Goal: Task Accomplishment & Management: Manage account settings

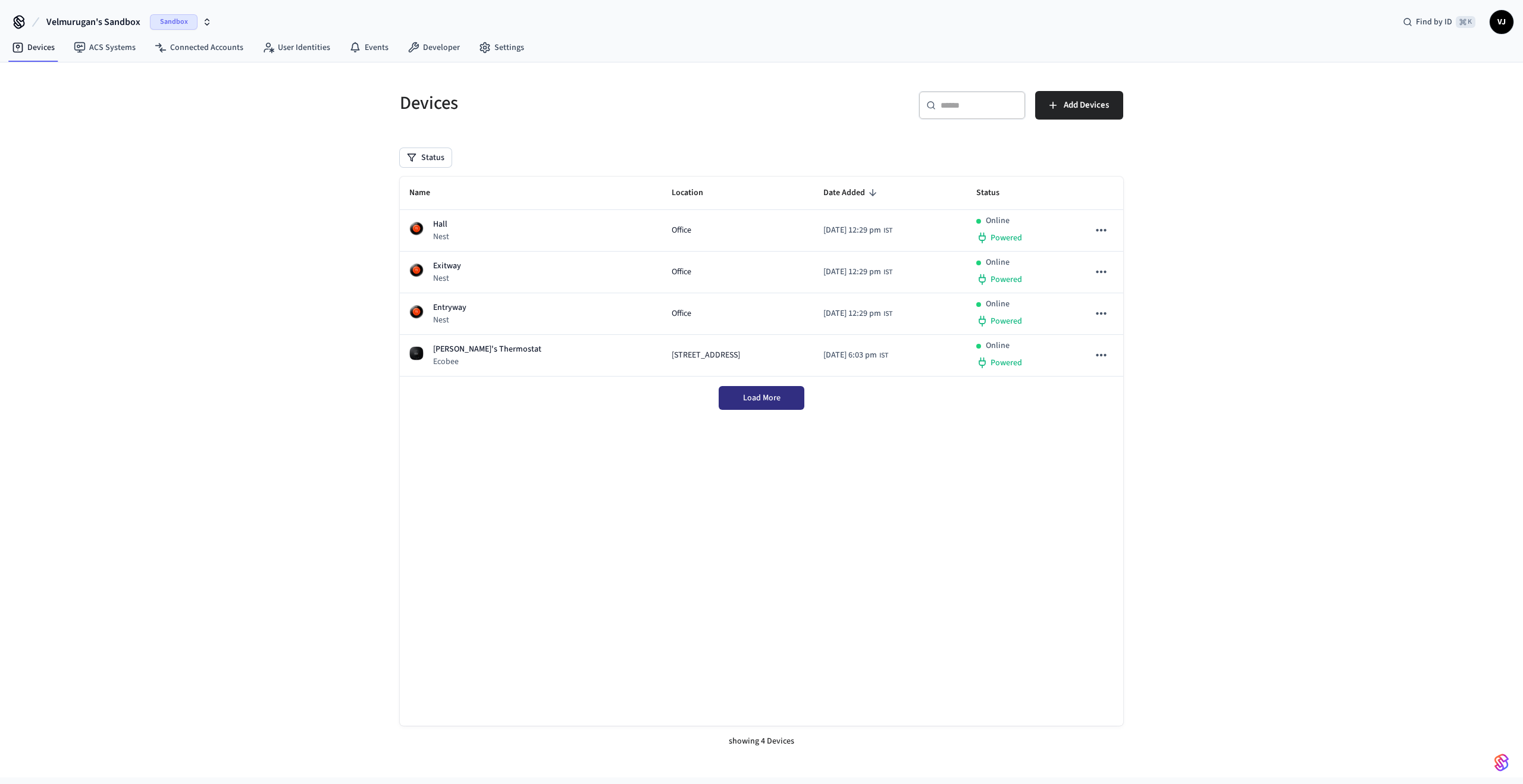
click at [728, 396] on button "Load More" at bounding box center [762, 398] width 86 height 24
click at [123, 42] on link "ACS Systems" at bounding box center [105, 48] width 81 height 21
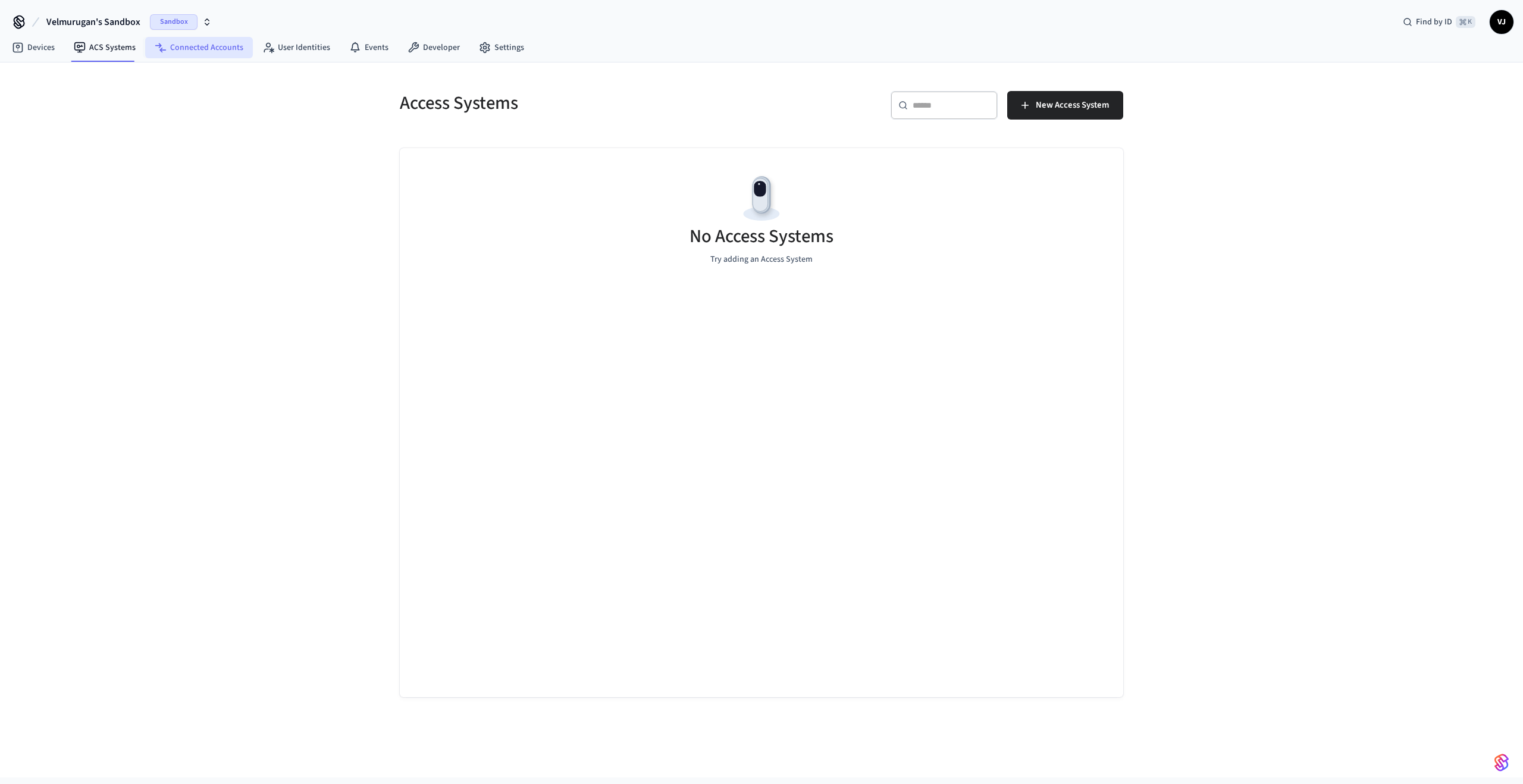
click at [190, 52] on link "Connected Accounts" at bounding box center [199, 48] width 108 height 21
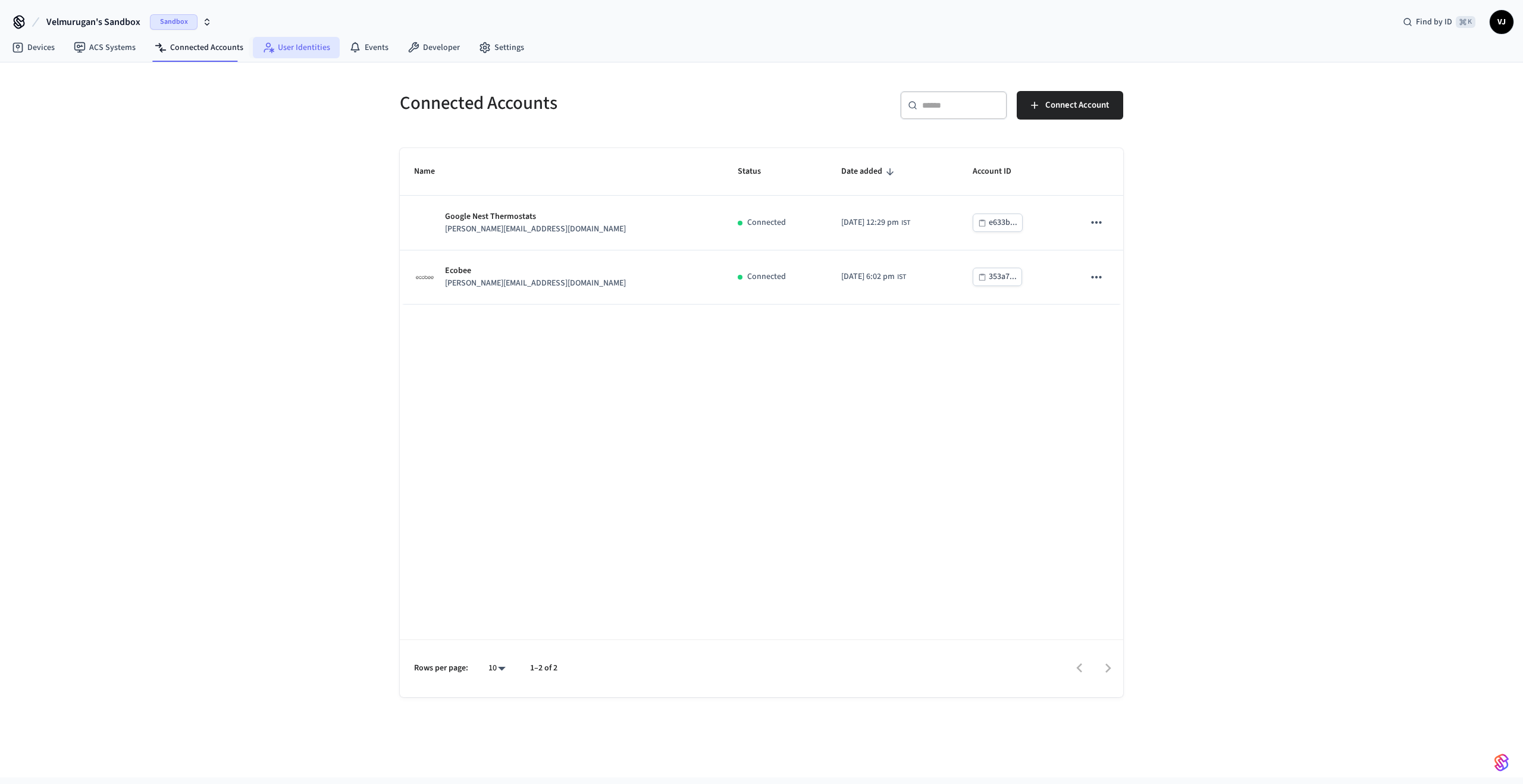
click at [267, 57] on link "User Identities" at bounding box center [296, 48] width 86 height 21
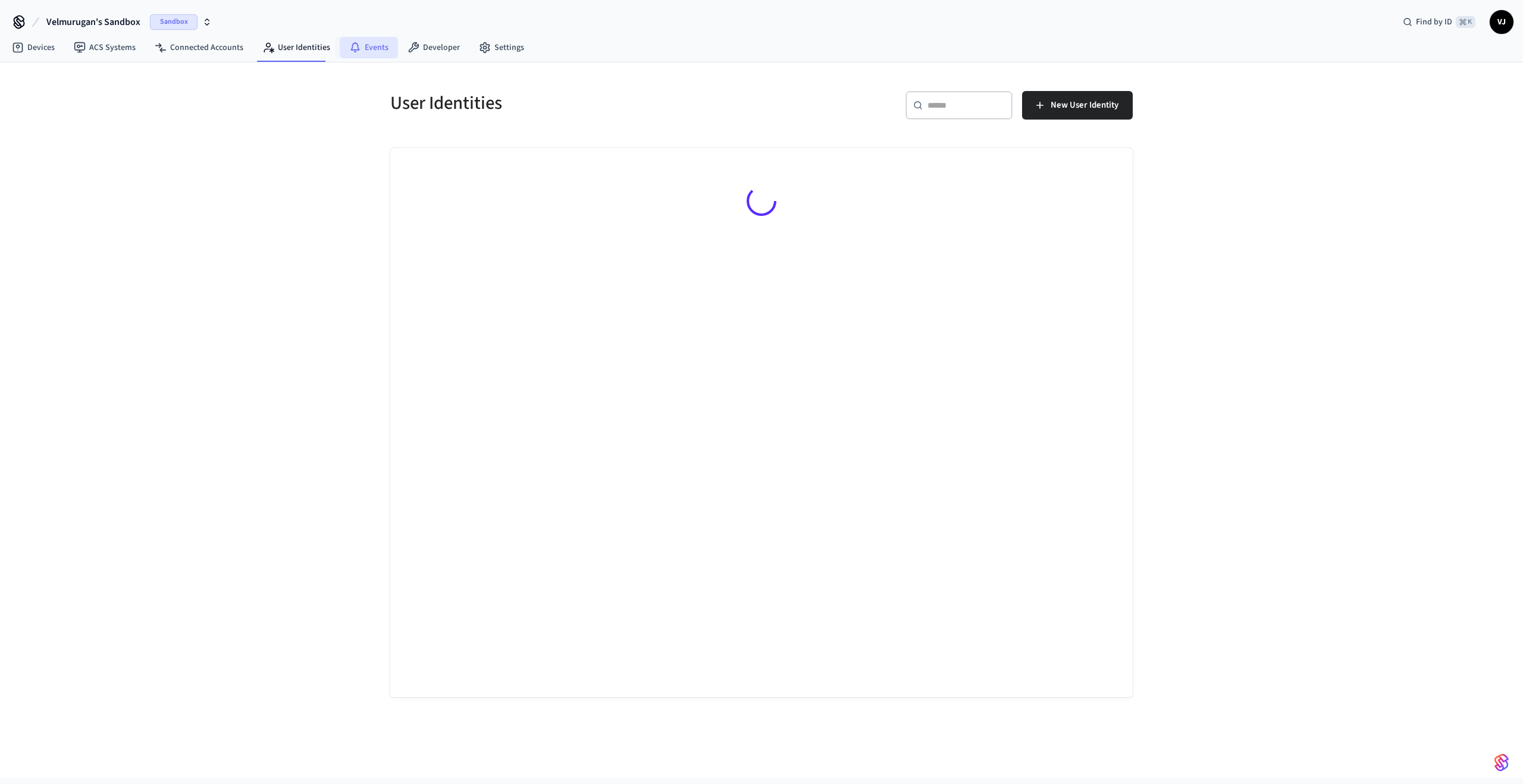
click at [378, 57] on link "Events" at bounding box center [368, 48] width 58 height 21
click at [421, 49] on link "Developer" at bounding box center [433, 48] width 72 height 21
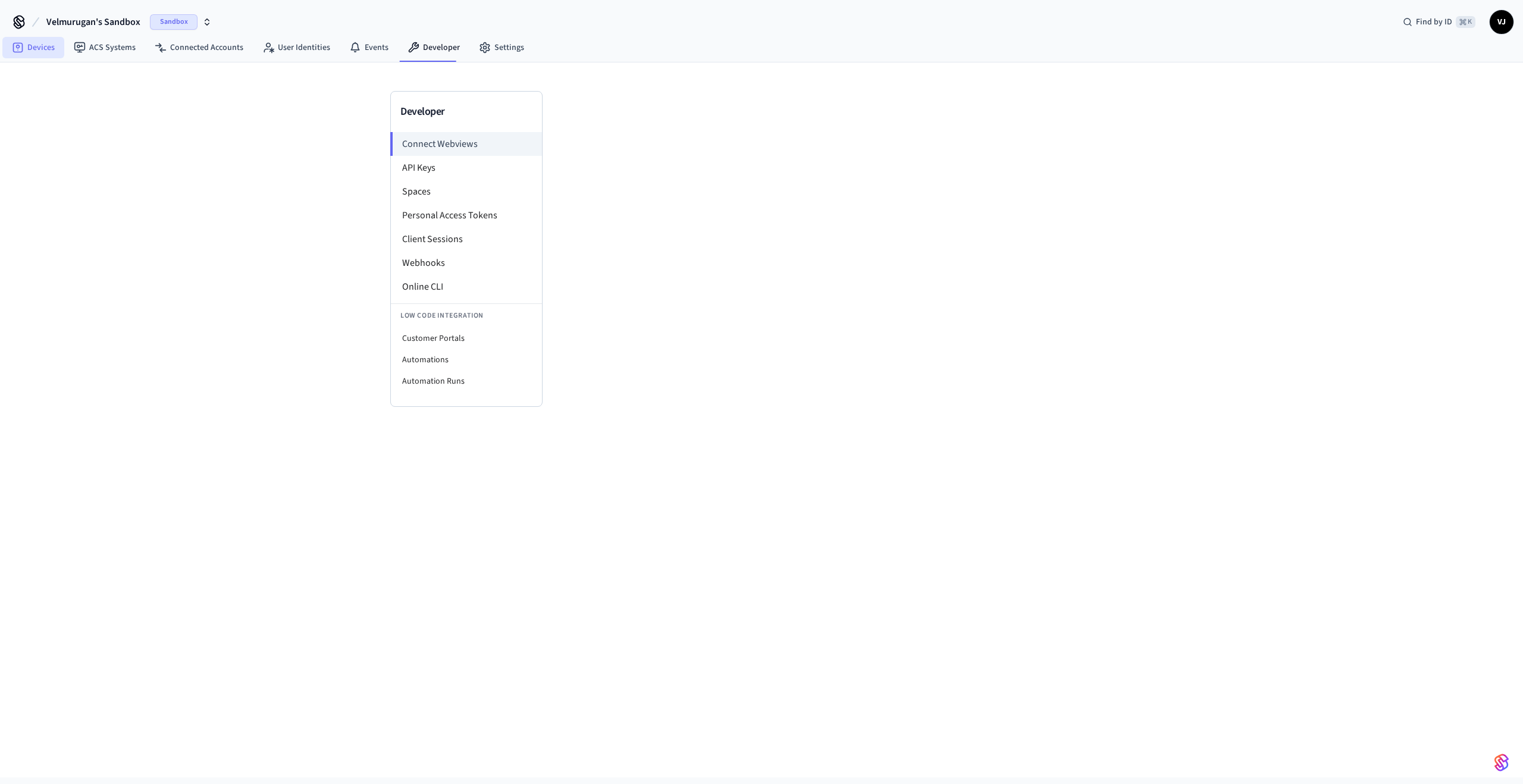
click at [47, 49] on link "Devices" at bounding box center [33, 48] width 62 height 21
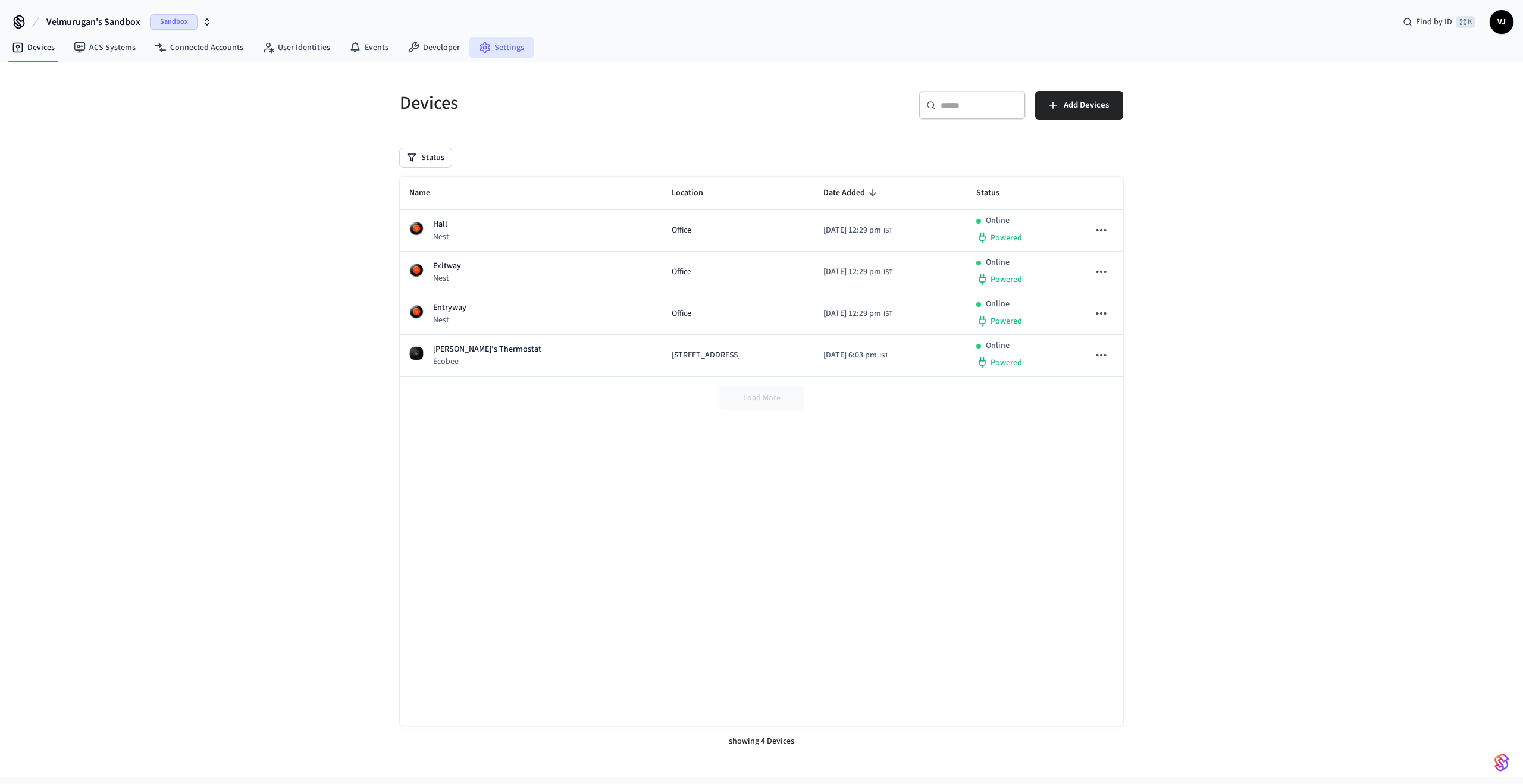
click at [517, 50] on link "Settings" at bounding box center [502, 48] width 64 height 21
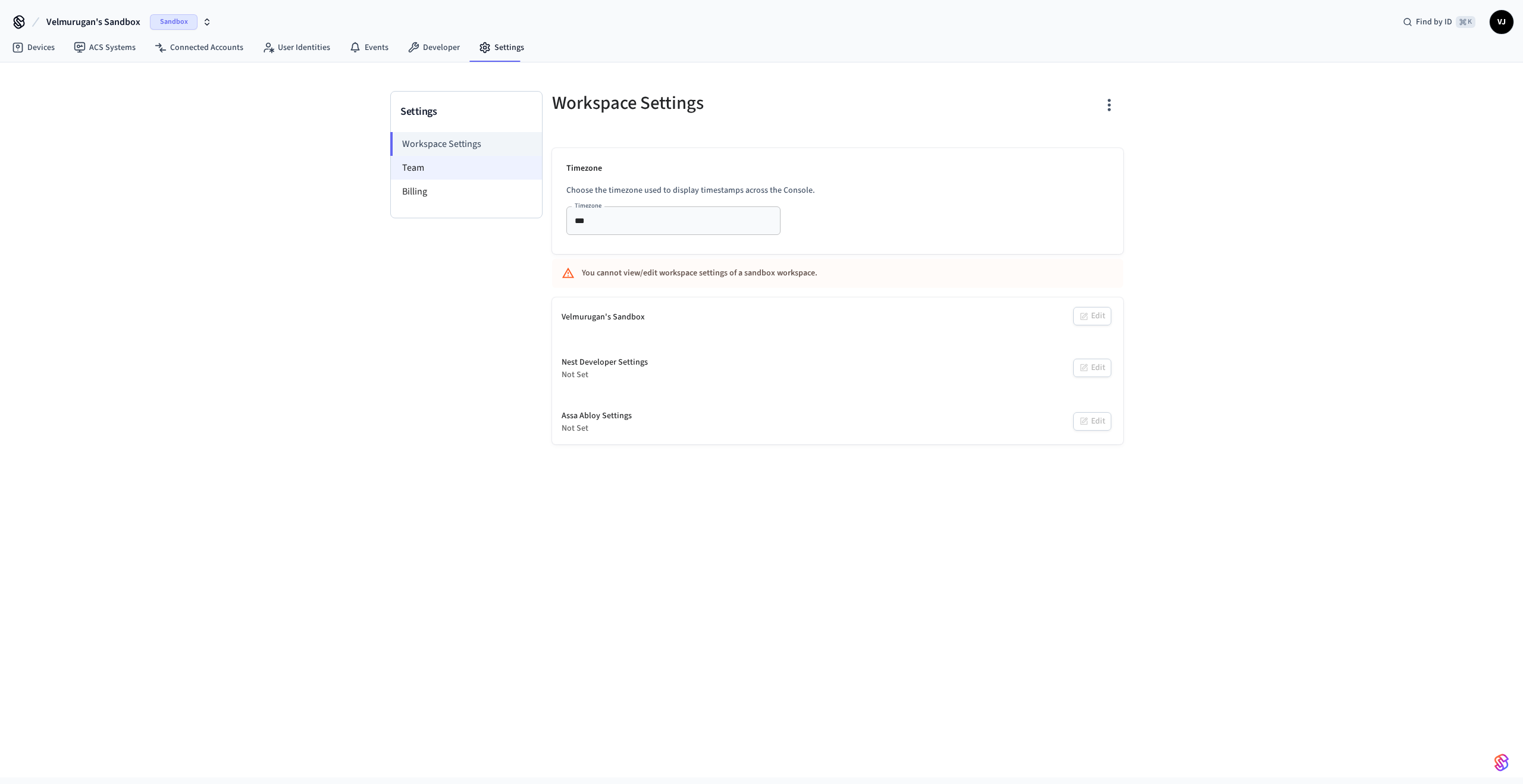
click at [450, 178] on li "Team" at bounding box center [466, 167] width 151 height 24
click at [445, 198] on li "Billing" at bounding box center [466, 191] width 151 height 24
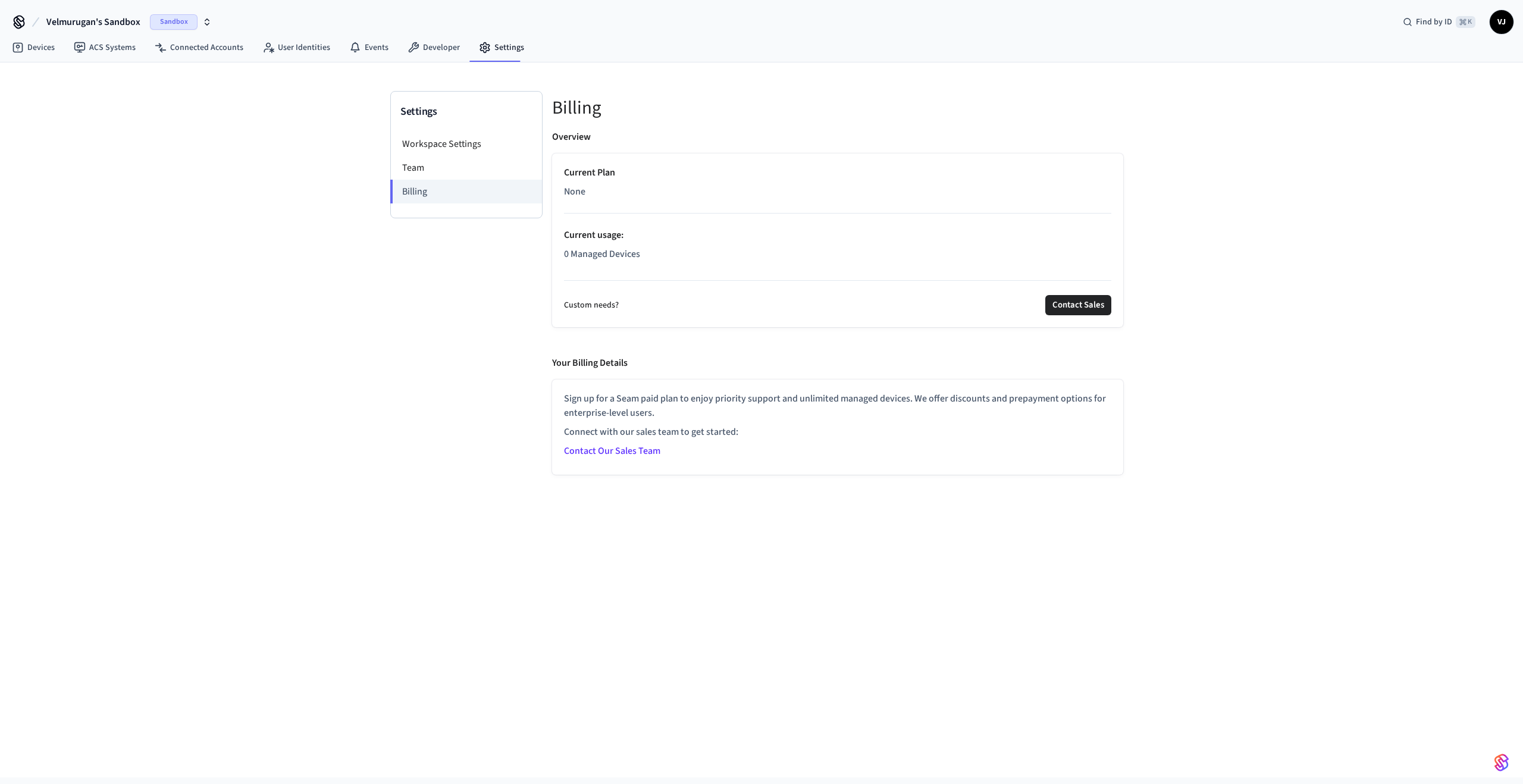
click at [605, 179] on p "Current Plan" at bounding box center [838, 172] width 548 height 14
click at [610, 451] on link "Contact Our Sales Team" at bounding box center [612, 451] width 96 height 13
